Goal: Task Accomplishment & Management: Complete application form

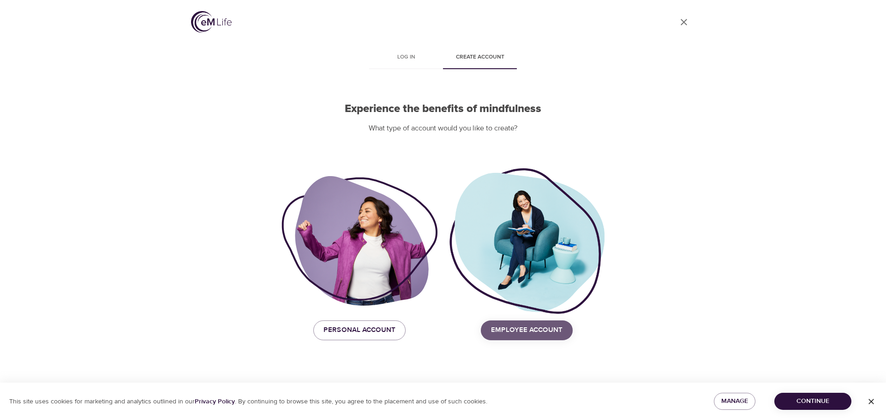
click at [530, 325] on span "Employee Account" at bounding box center [527, 330] width 72 height 12
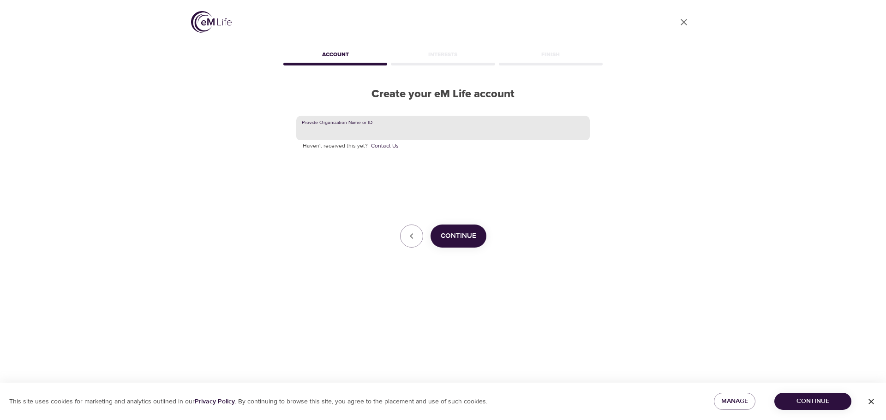
click at [353, 130] on input "text" at bounding box center [442, 128] width 293 height 25
type input "hysteryale"
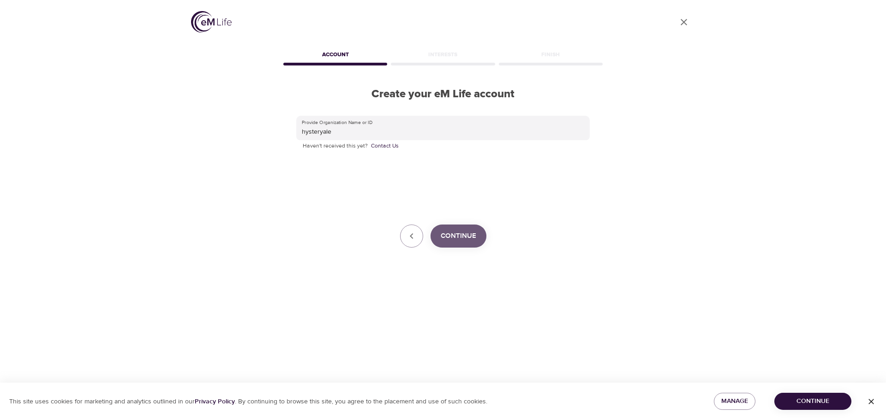
click at [462, 230] on span "Continue" at bounding box center [459, 236] width 36 height 12
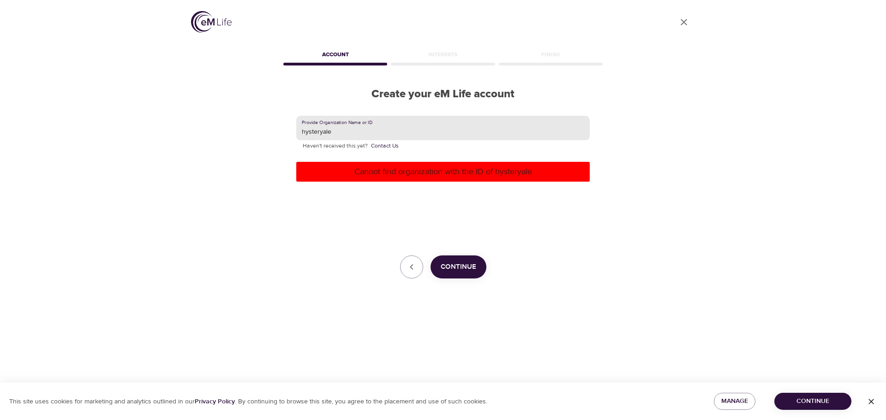
drag, startPoint x: 396, startPoint y: 131, endPoint x: 280, endPoint y: 129, distance: 115.8
click at [280, 129] on div "User Profile Account Interests Finish Create your eM Life account Provide Organ…" at bounding box center [443, 210] width 526 height 420
drag, startPoint x: 162, startPoint y: 67, endPoint x: 156, endPoint y: 47, distance: 21.0
click at [161, 67] on div "User Profile Account Interests Finish Create your eM Life account Provide Organ…" at bounding box center [443, 210] width 886 height 420
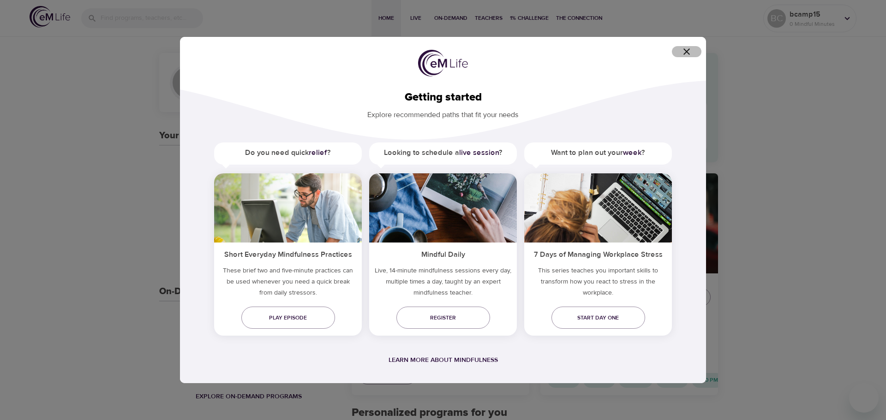
click at [686, 52] on icon "button" at bounding box center [686, 51] width 11 height 11
